Goal: Transaction & Acquisition: Purchase product/service

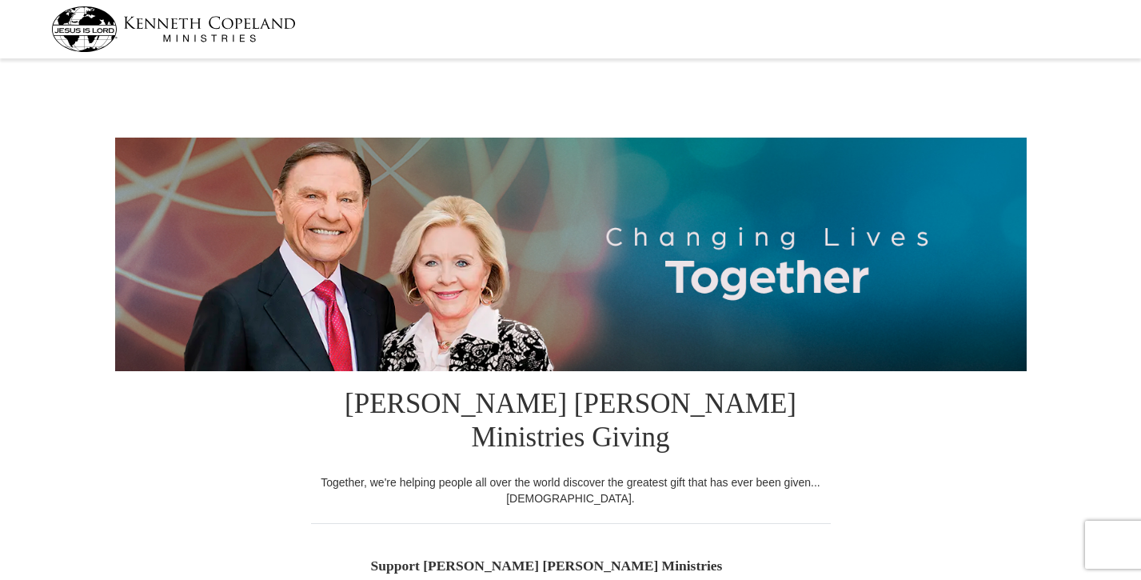
scroll to position [346, 0]
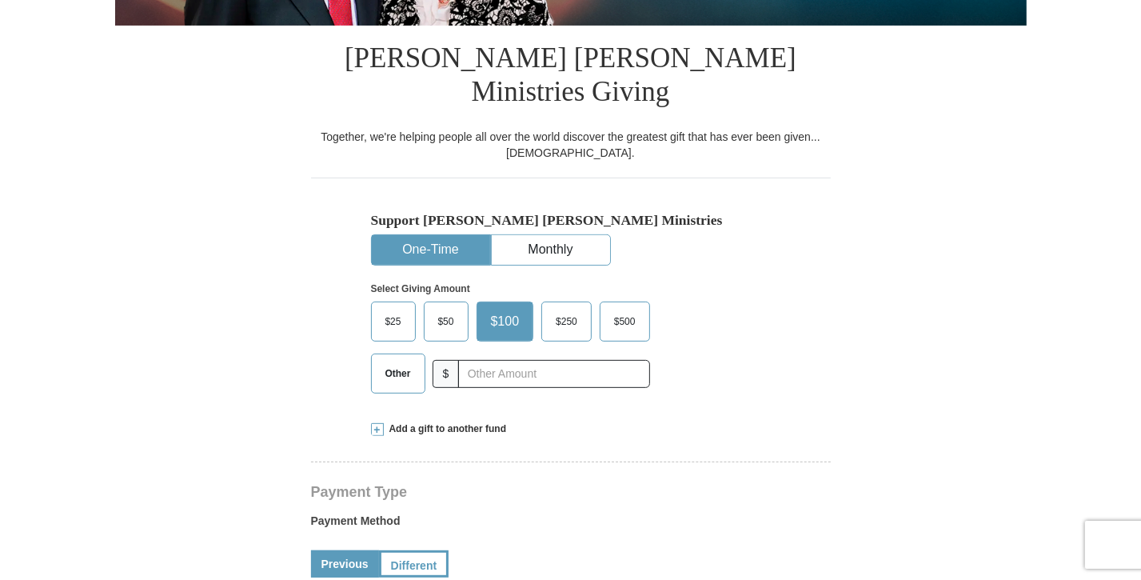
select select "OR"
click at [402, 366] on span "Other" at bounding box center [399, 374] width 42 height 24
click at [0, 0] on input "Other" at bounding box center [0, 0] width 0 height 0
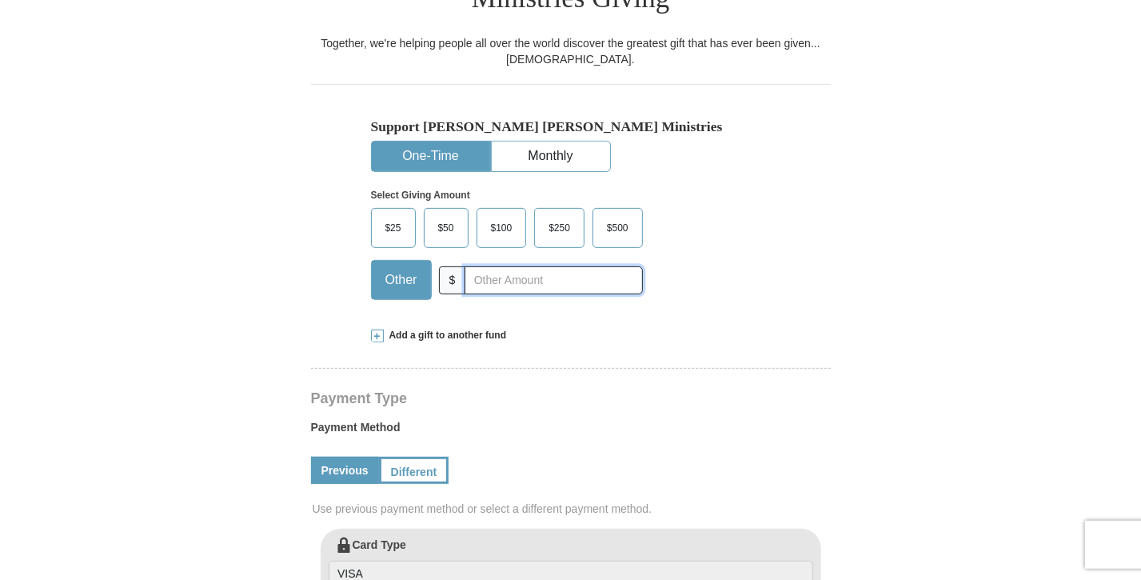
scroll to position [461, 0]
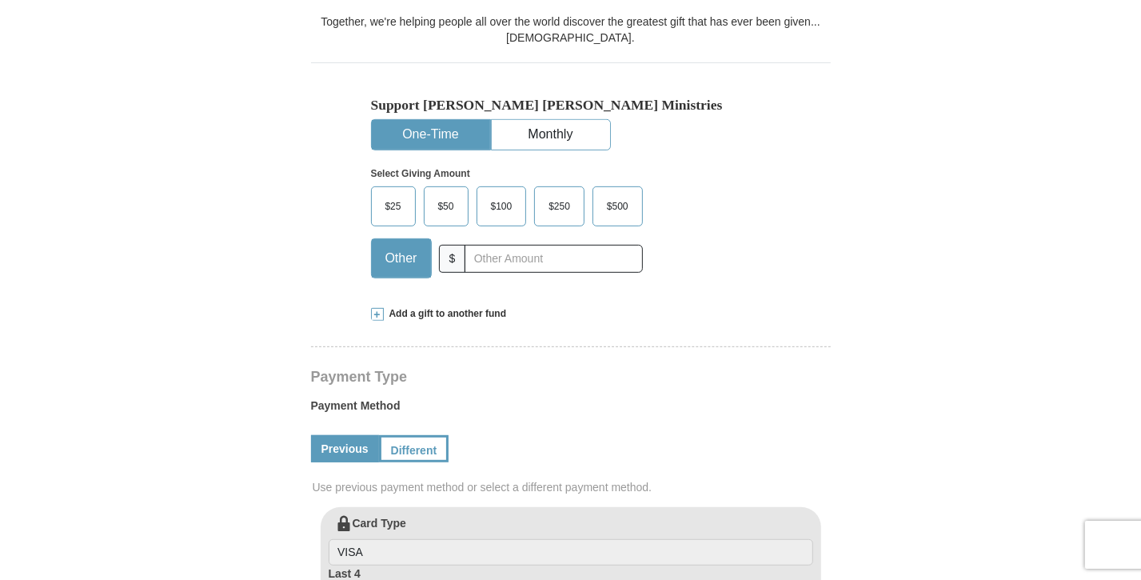
click at [374, 308] on span at bounding box center [377, 314] width 13 height 13
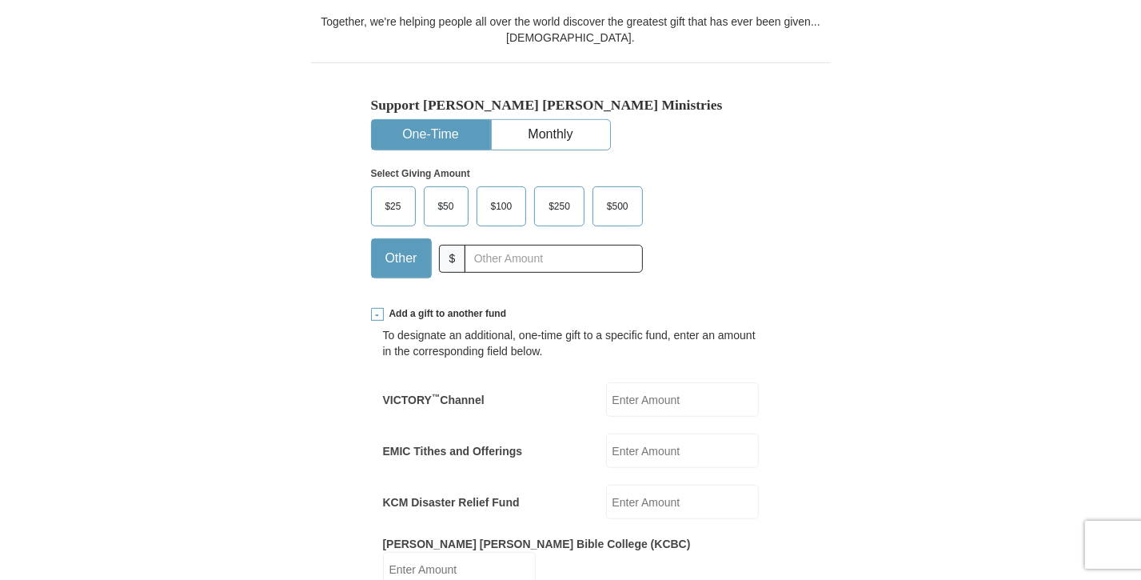
click at [638, 455] on input "EMIC Tithes and Offerings" at bounding box center [682, 451] width 153 height 34
drag, startPoint x: 650, startPoint y: 457, endPoint x: 578, endPoint y: 458, distance: 72.8
click at [606, 458] on input "188.00" at bounding box center [682, 451] width 153 height 34
drag, startPoint x: 642, startPoint y: 454, endPoint x: 580, endPoint y: 453, distance: 62.4
click at [606, 453] on input "300.00" at bounding box center [682, 451] width 153 height 34
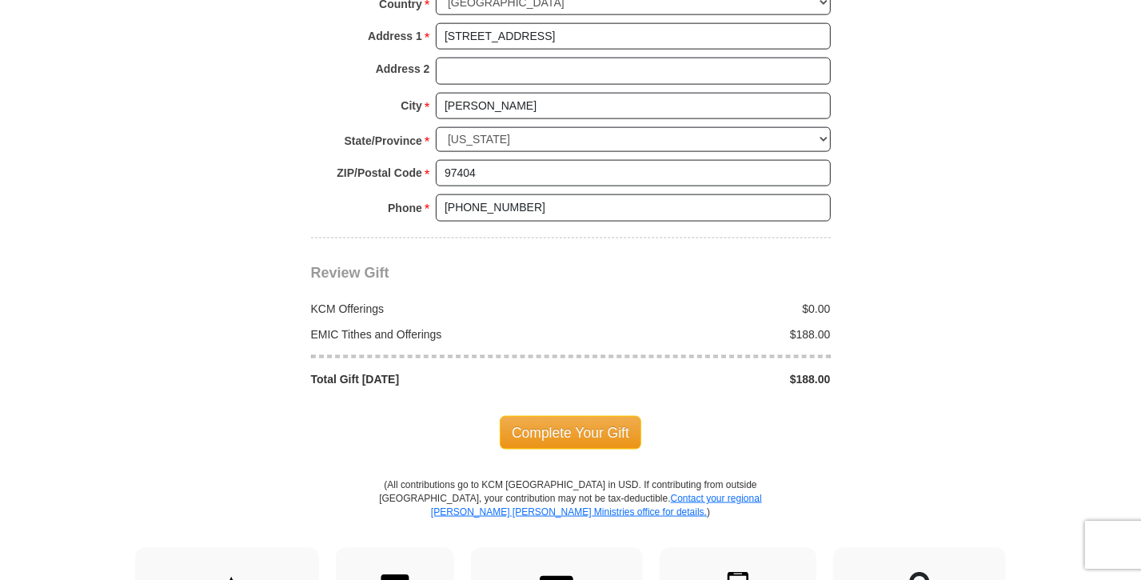
scroll to position [1613, 0]
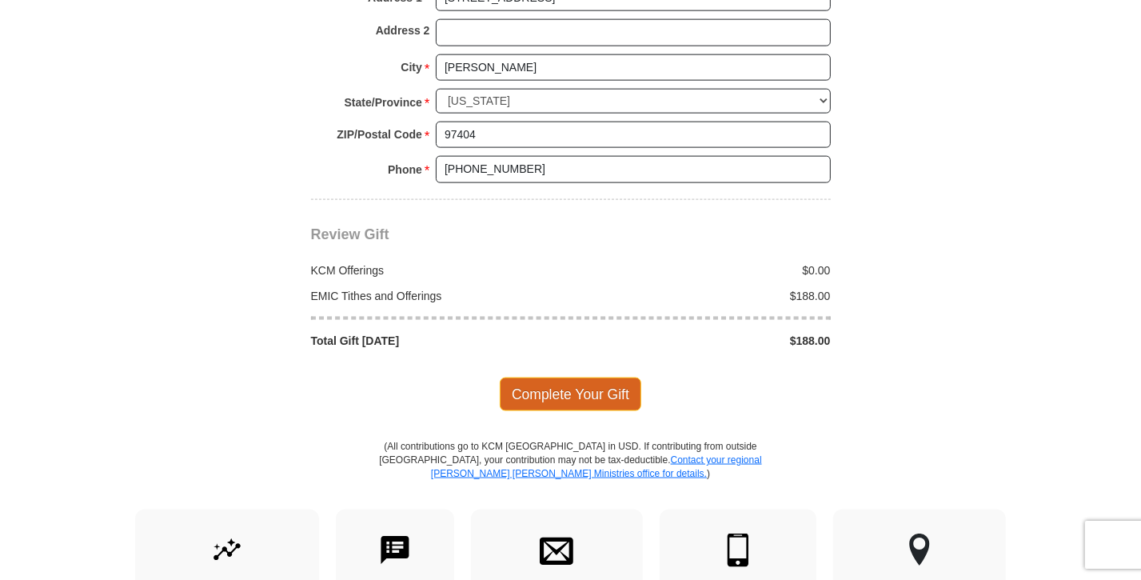
type input "188.00"
click at [578, 411] on span "Complete Your Gift" at bounding box center [571, 395] width 142 height 34
